Goal: Book appointment/travel/reservation

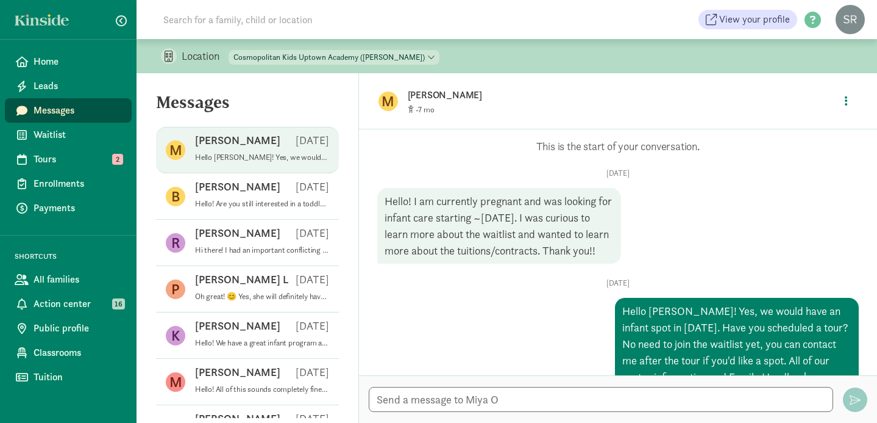
scroll to position [62, 0]
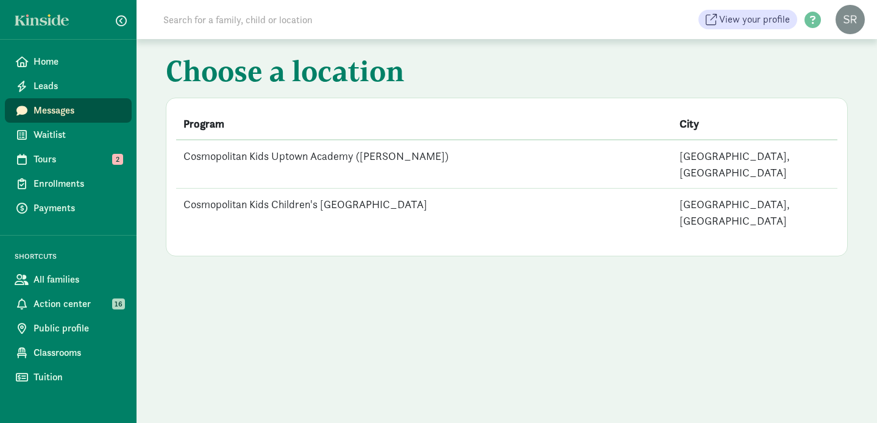
click at [339, 154] on td "Cosmopolitan Kids Uptown Academy ([PERSON_NAME])" at bounding box center [424, 164] width 496 height 49
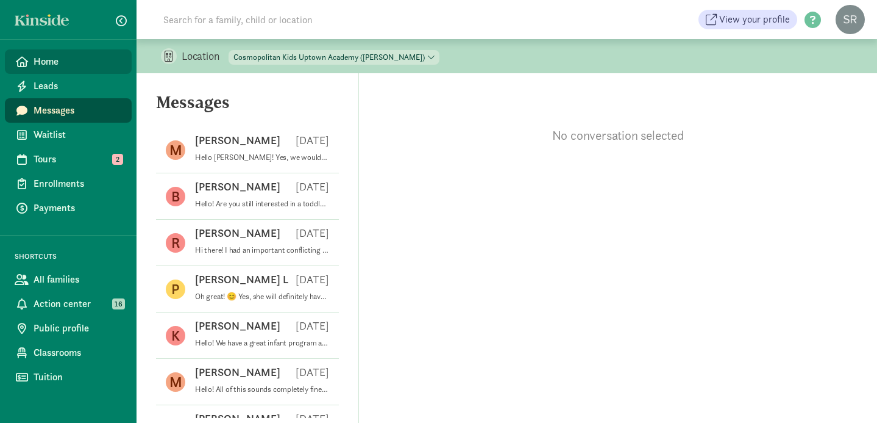
click at [45, 63] on span "Home" at bounding box center [78, 61] width 88 height 15
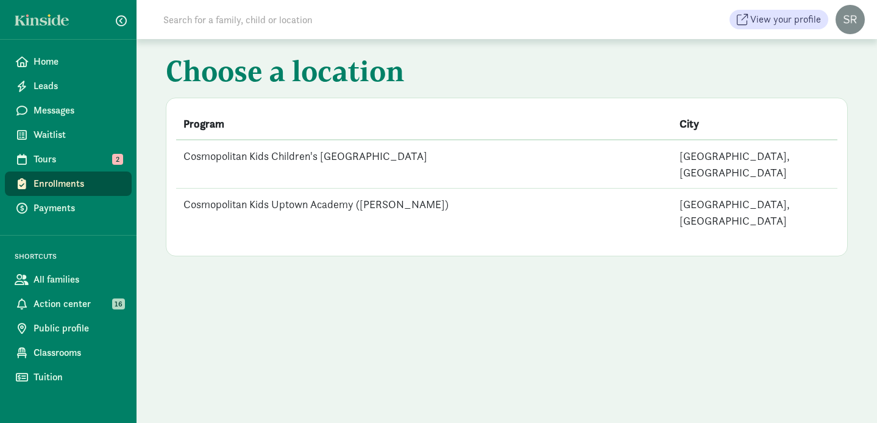
click at [300, 188] on td "Cosmopolitan Kids Uptown Academy ([PERSON_NAME])" at bounding box center [424, 212] width 496 height 48
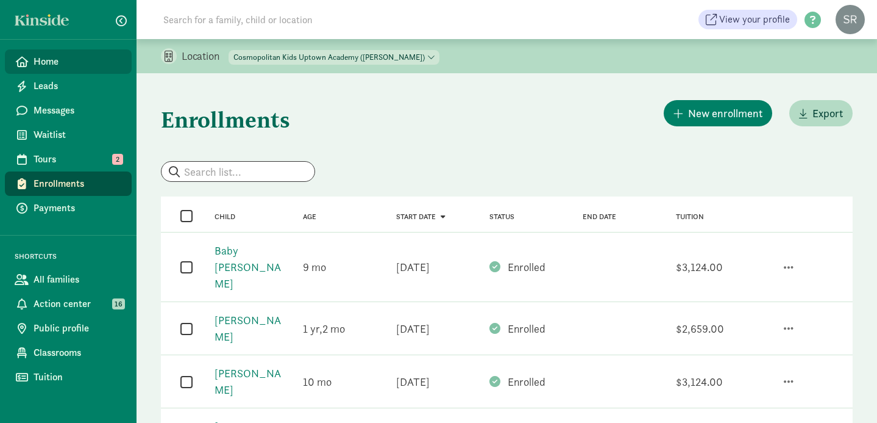
click at [55, 62] on span "Home" at bounding box center [78, 61] width 88 height 15
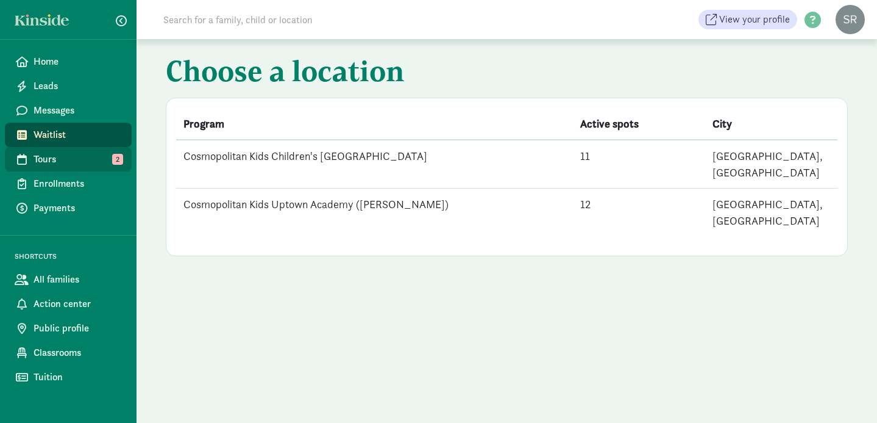
click at [49, 160] on span "Tours" at bounding box center [78, 159] width 88 height 15
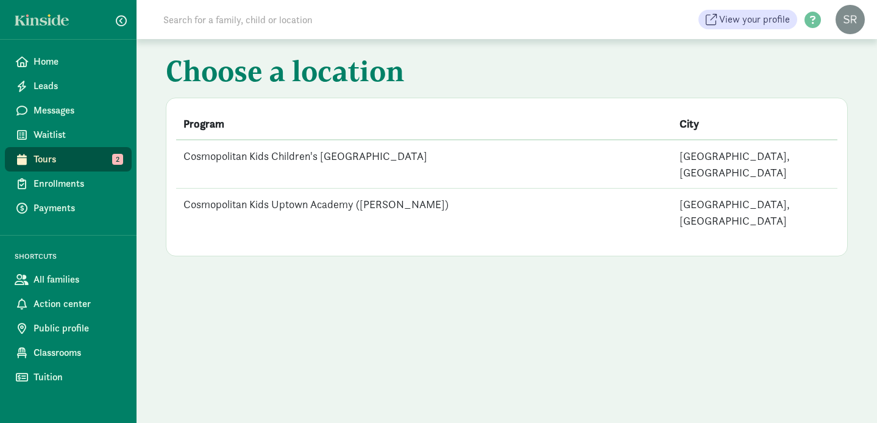
click at [327, 188] on td "Cosmopolitan Kids Uptown Academy ([PERSON_NAME])" at bounding box center [424, 212] width 496 height 48
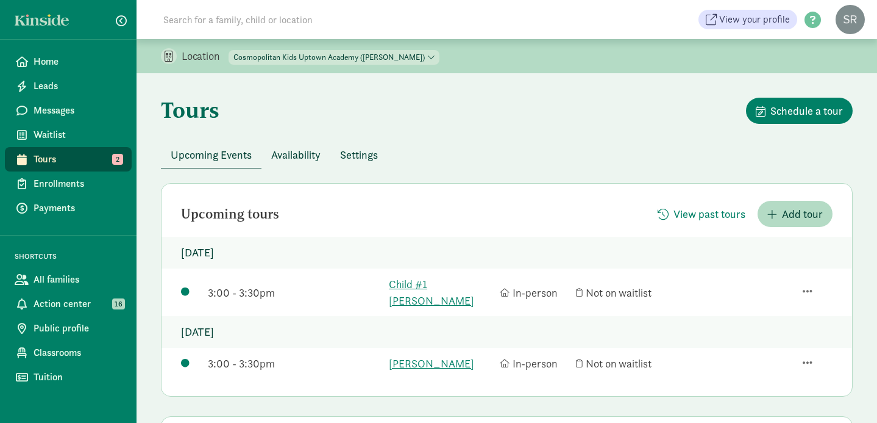
click at [299, 155] on span "Availability" at bounding box center [295, 154] width 49 height 16
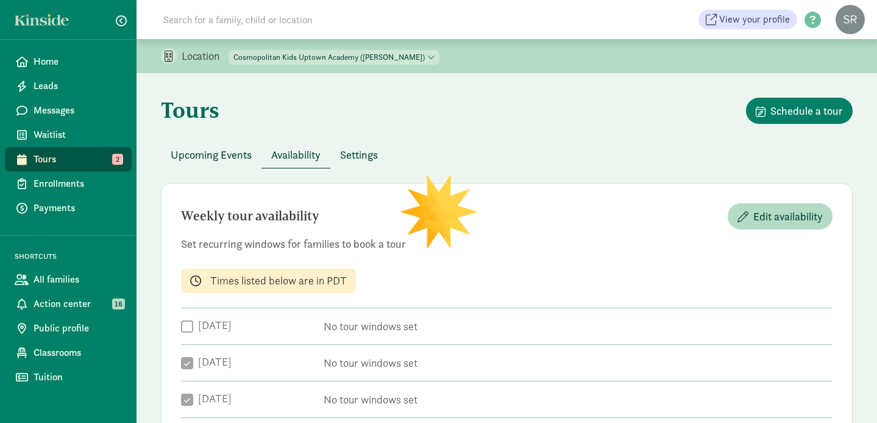
checkbox input "true"
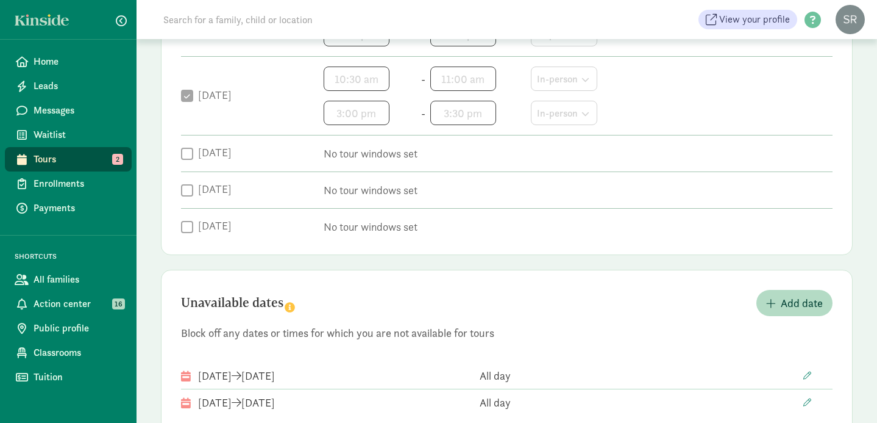
scroll to position [482, 0]
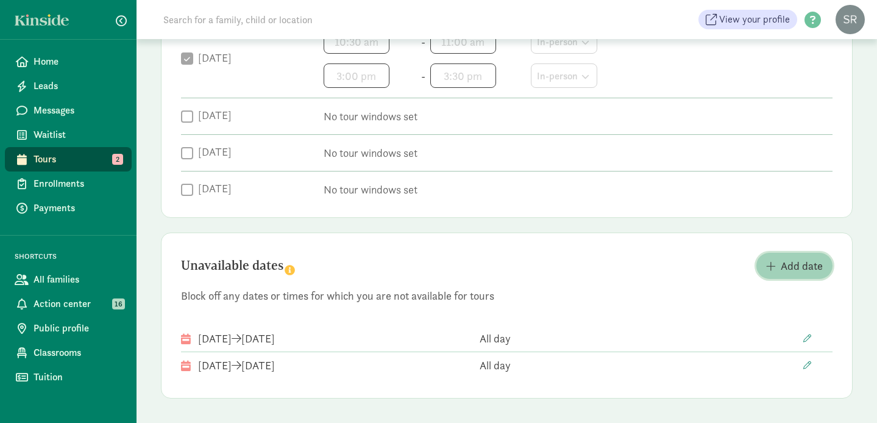
click at [789, 266] on span "Add date" at bounding box center [802, 265] width 42 height 16
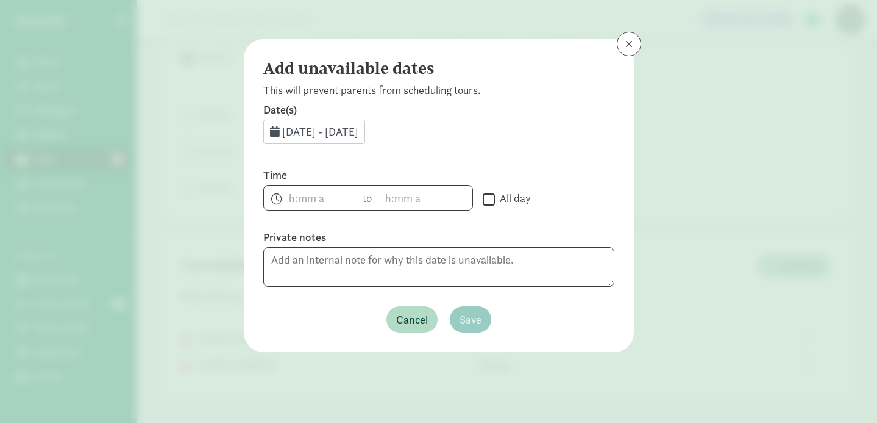
click at [359, 132] on span "Aug 13, 2025 - Aug 31, 2025" at bounding box center [320, 131] width 76 height 14
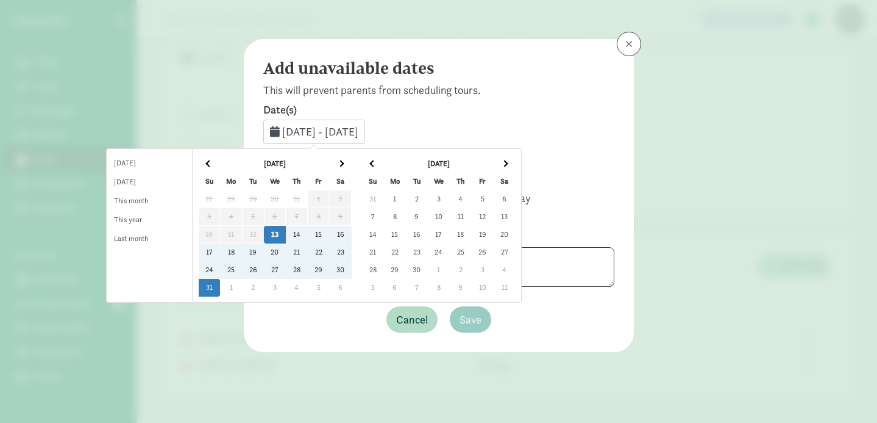
click at [286, 251] on td "20" at bounding box center [275, 252] width 22 height 18
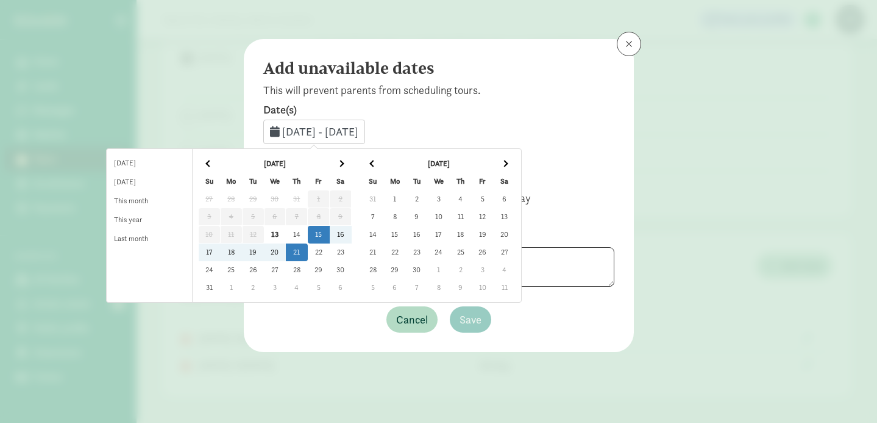
click at [308, 254] on td "21" at bounding box center [297, 252] width 22 height 18
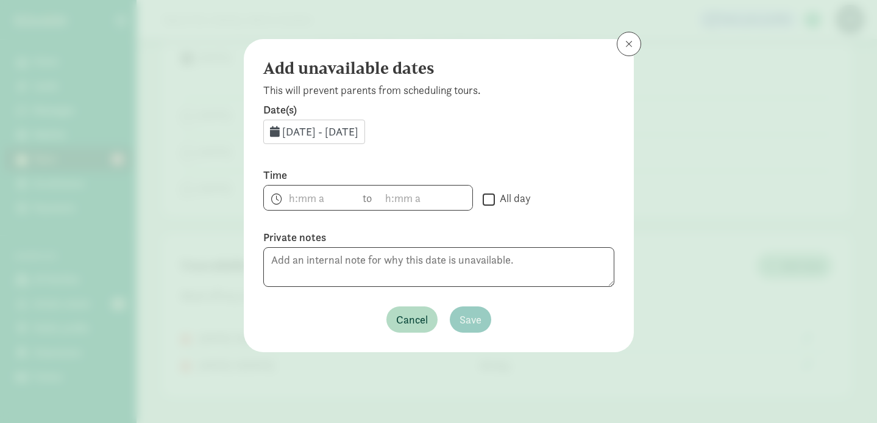
click at [490, 196] on input "All day" at bounding box center [489, 199] width 12 height 16
checkbox input "true"
click at [474, 320] on span "Save" at bounding box center [471, 319] width 22 height 16
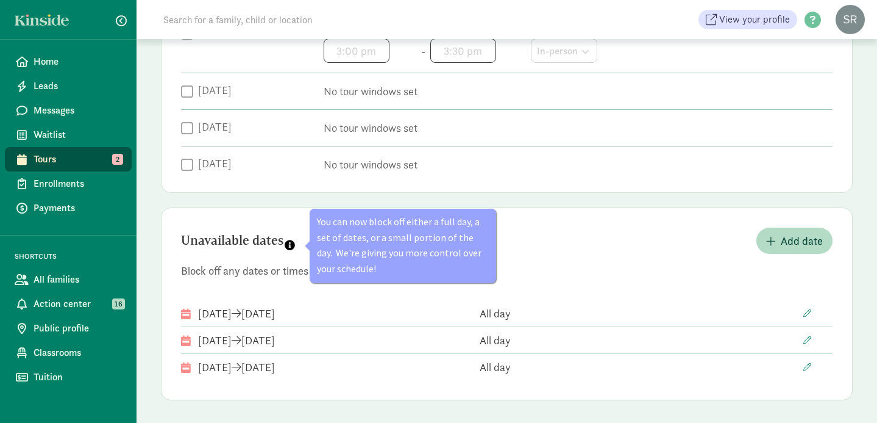
scroll to position [509, 0]
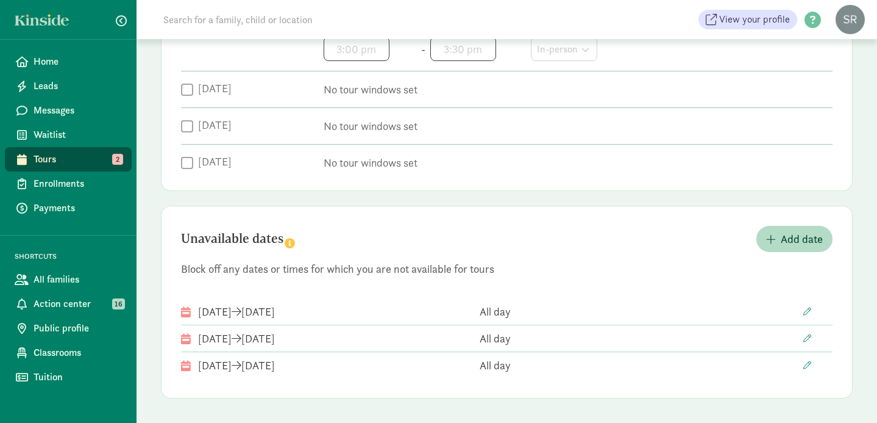
click at [554, 245] on div "Unavailable dates Add date" at bounding box center [507, 239] width 652 height 26
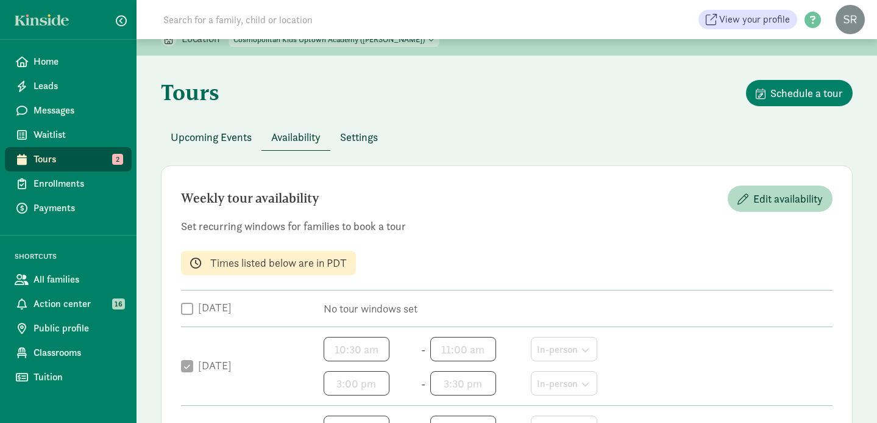
scroll to position [0, 0]
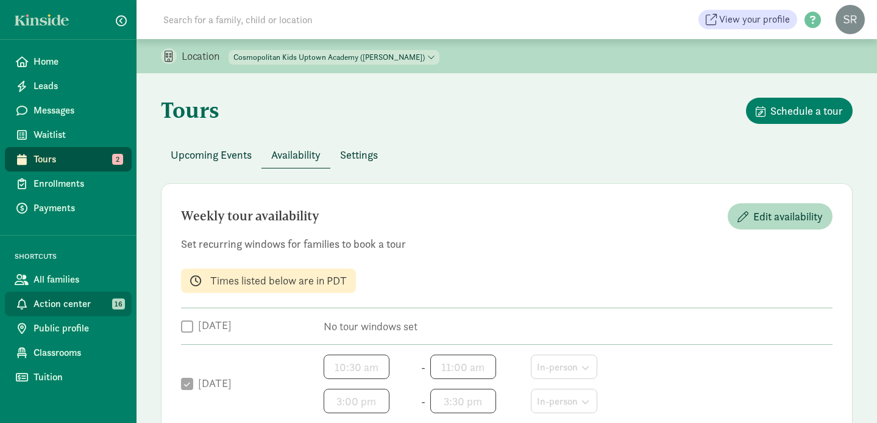
click at [79, 304] on span "Action center" at bounding box center [78, 303] width 88 height 15
